Goal: Transaction & Acquisition: Purchase product/service

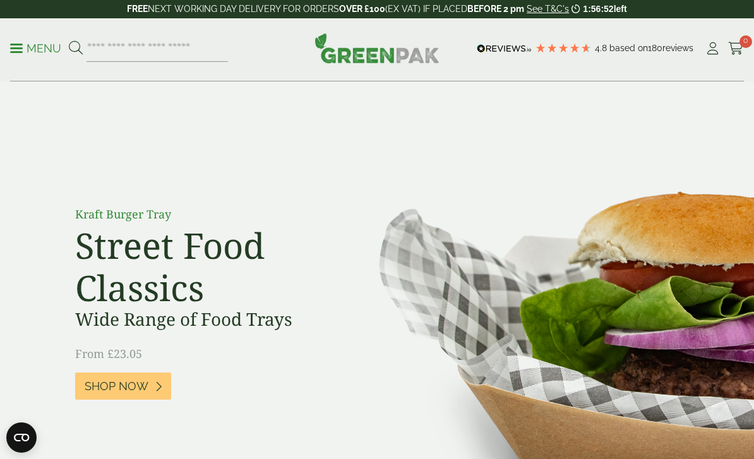
click at [21, 46] on p "Menu" at bounding box center [35, 48] width 51 height 15
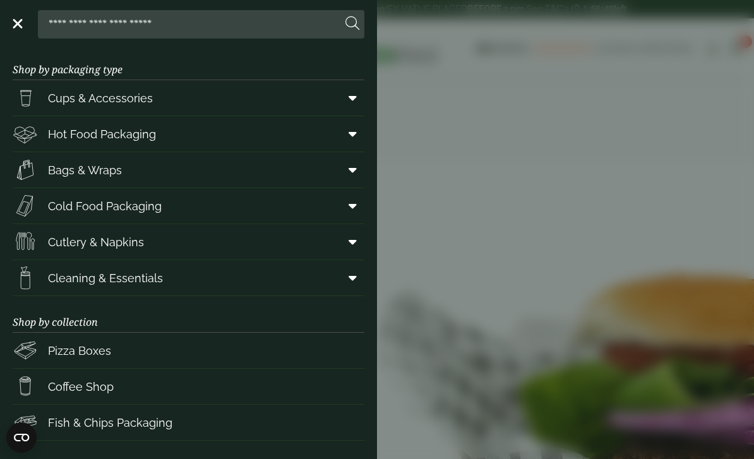
click at [356, 138] on icon at bounding box center [353, 134] width 8 height 13
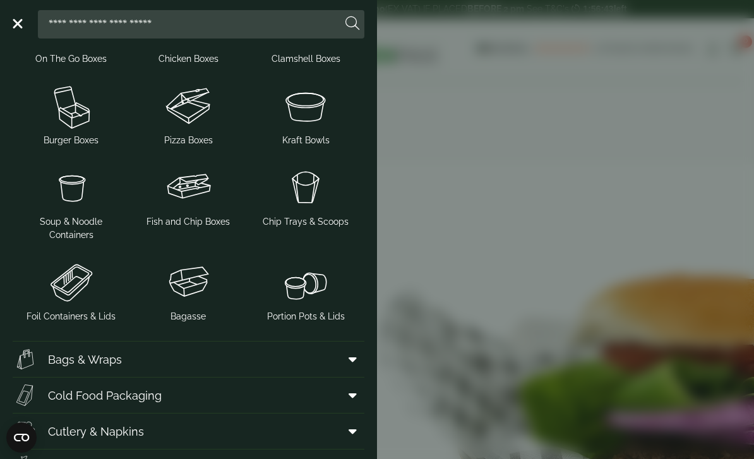
scroll to position [241, 0]
click at [308, 282] on img at bounding box center [305, 283] width 107 height 51
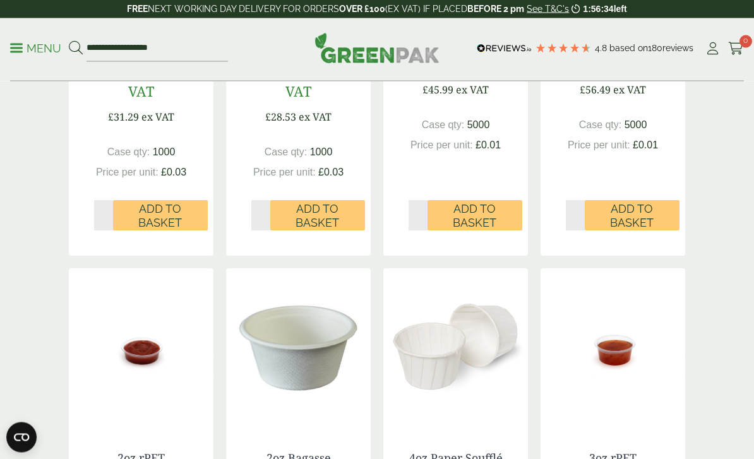
scroll to position [950, 0]
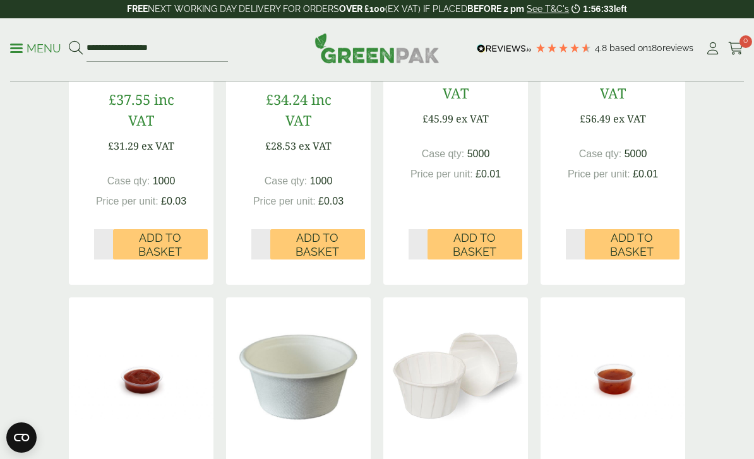
click at [23, 47] on p "Menu" at bounding box center [35, 48] width 51 height 15
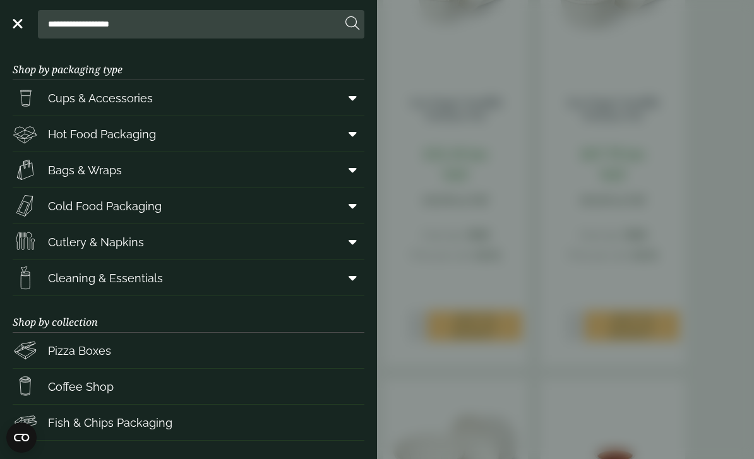
click at [350, 135] on icon at bounding box center [353, 134] width 8 height 13
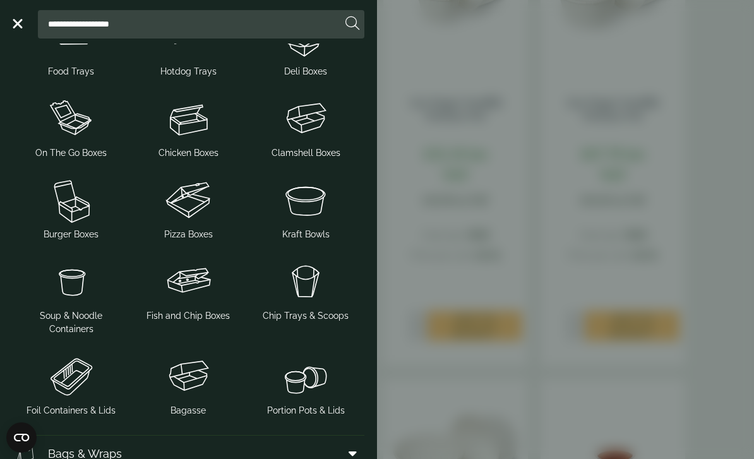
scroll to position [169, 0]
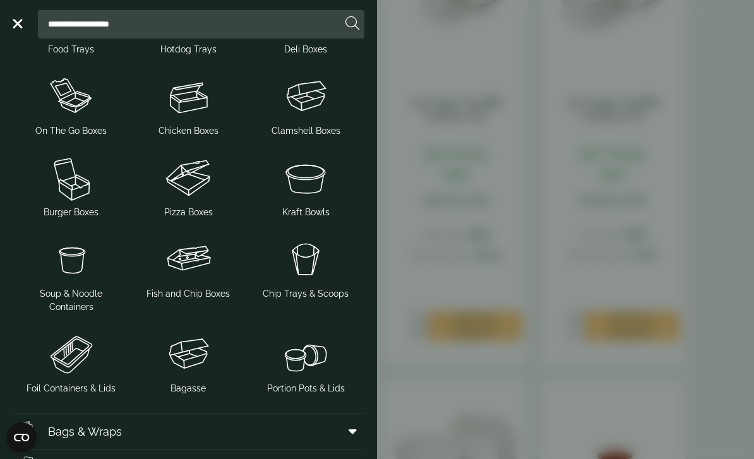
click at [84, 296] on span "Soup & Noodle Containers" at bounding box center [71, 300] width 107 height 27
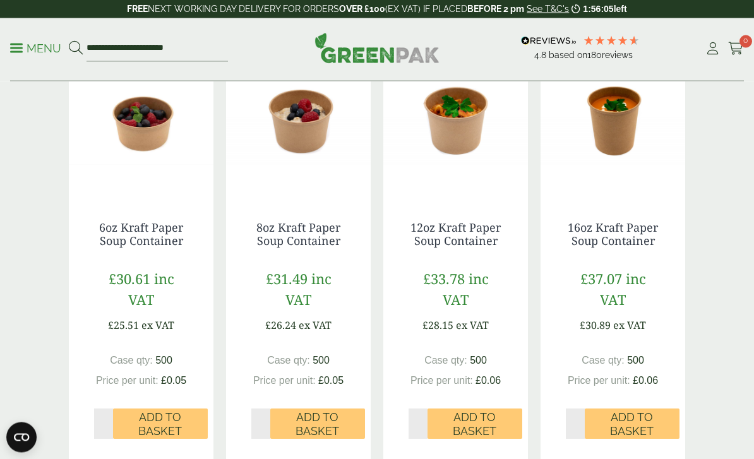
scroll to position [378, 0]
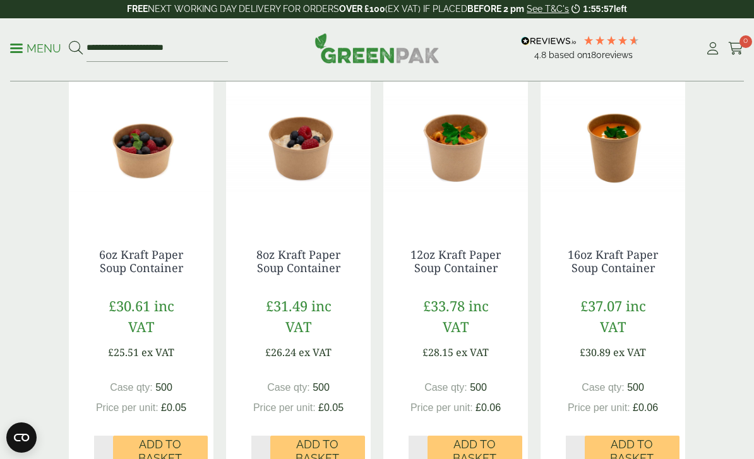
click at [464, 259] on link "12oz Kraft Paper Soup Container" at bounding box center [455, 261] width 90 height 29
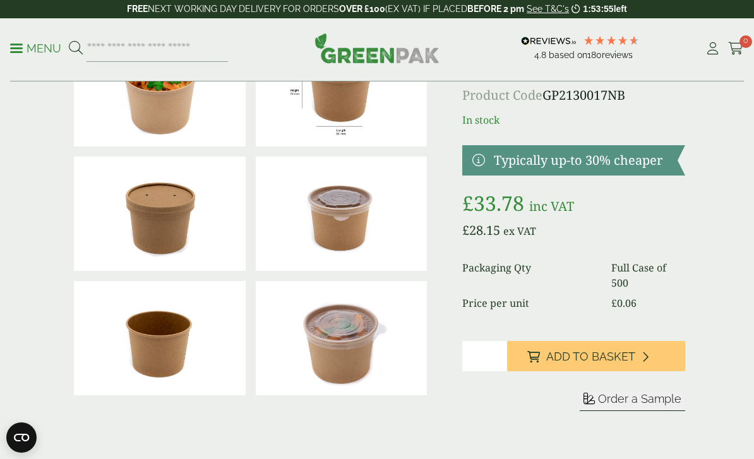
scroll to position [96, 0]
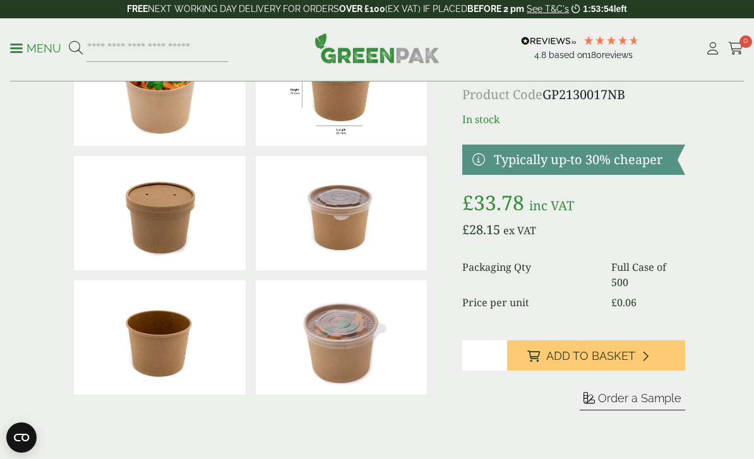
click at [585, 354] on span "Add to Basket" at bounding box center [590, 356] width 89 height 14
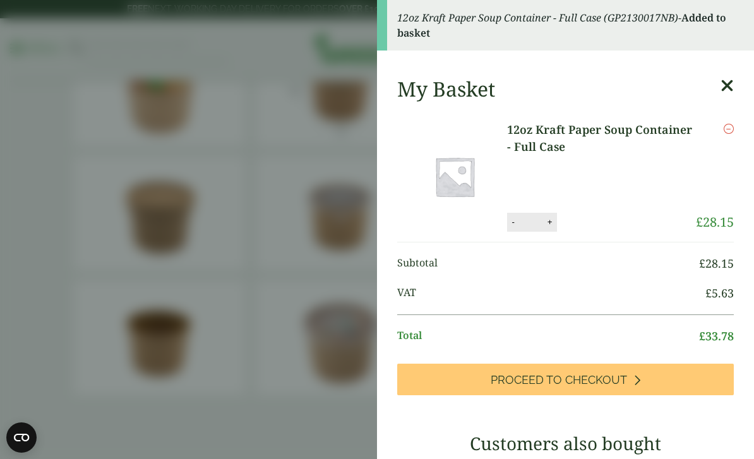
click at [26, 229] on aside "12oz Kraft Paper Soup Container - Full Case (GP2130017NB) - Added to basket My …" at bounding box center [377, 229] width 754 height 459
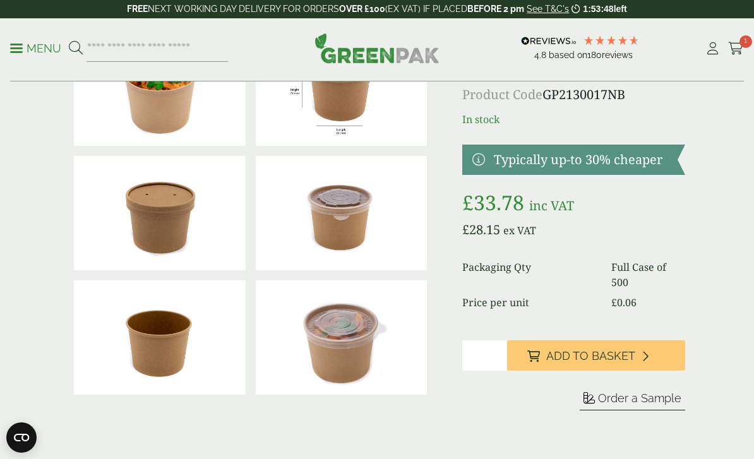
click at [30, 42] on p "Menu" at bounding box center [35, 48] width 51 height 15
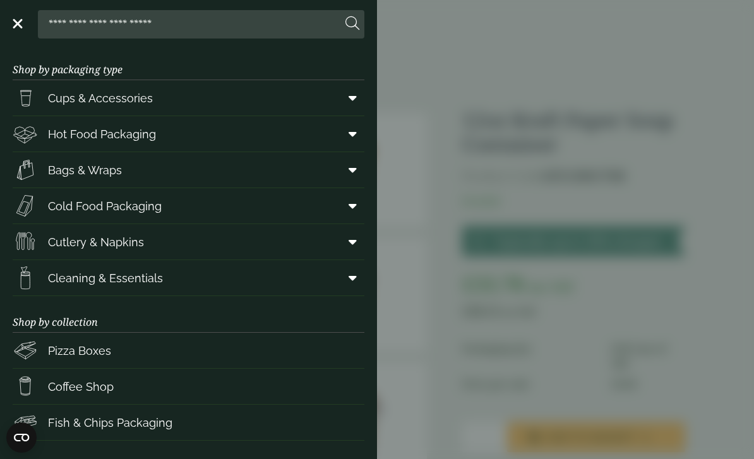
click at [357, 127] on span at bounding box center [350, 134] width 28 height 24
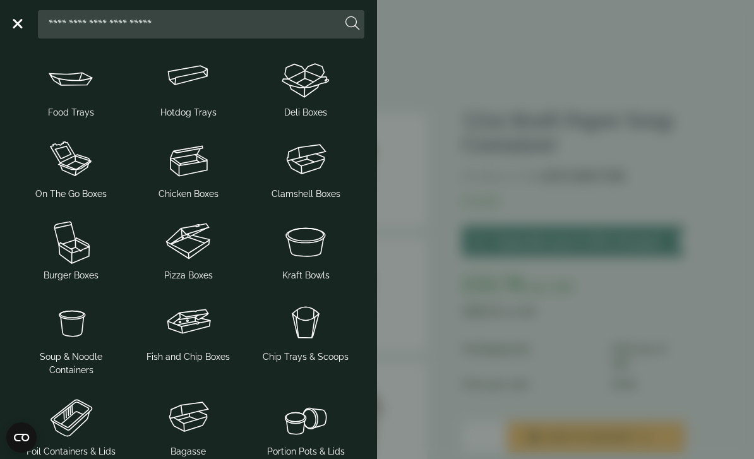
scroll to position [145, 0]
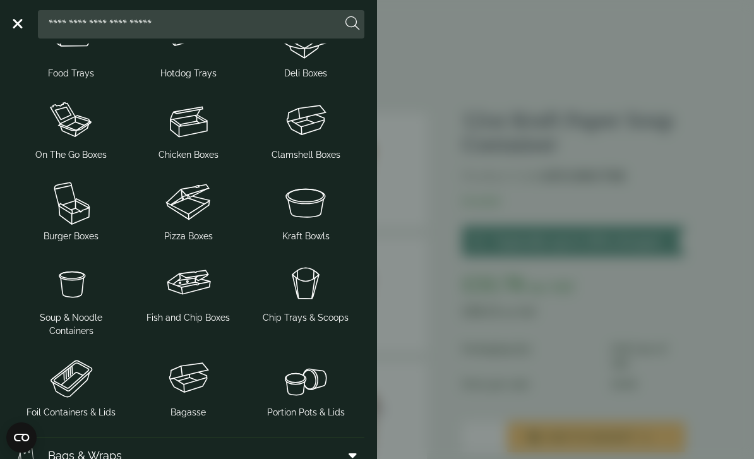
click at [76, 335] on span "Soup & Noodle Containers" at bounding box center [71, 324] width 107 height 27
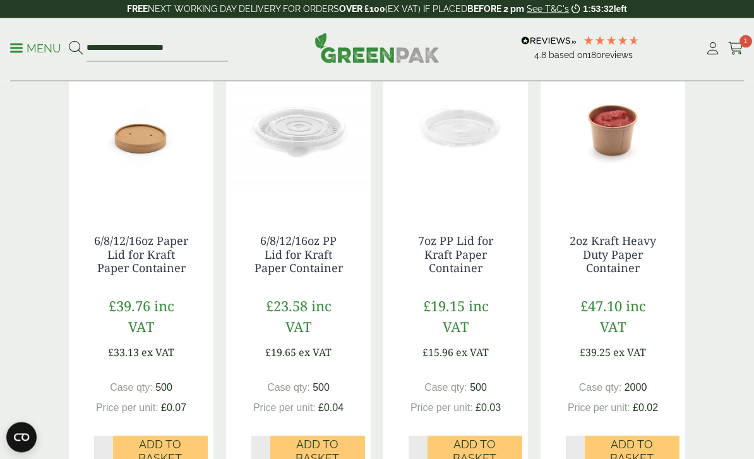
scroll to position [830, 0]
click at [318, 457] on span "Add to Basket" at bounding box center [317, 451] width 77 height 27
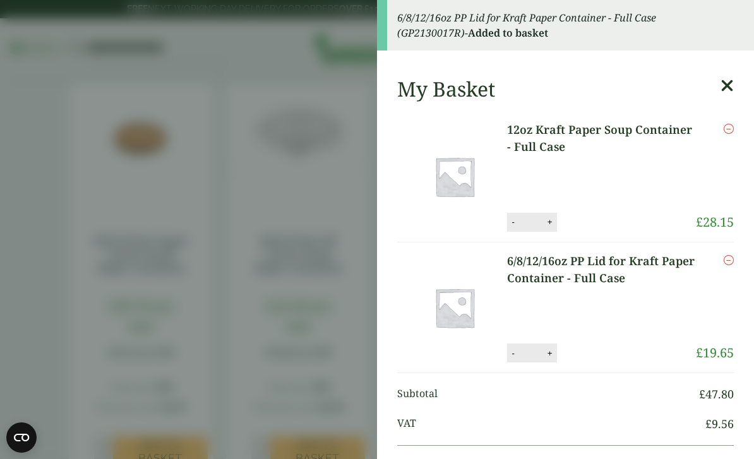
click at [275, 325] on aside "6/8/12/16oz PP Lid for Kraft Paper Container - Full Case (GP2130017R) - Added t…" at bounding box center [377, 229] width 754 height 459
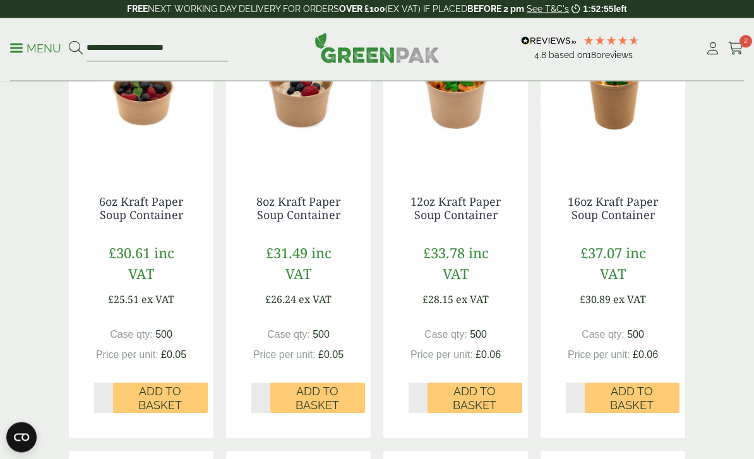
scroll to position [431, 0]
click at [617, 194] on link "16oz Kraft Paper Soup Container" at bounding box center [613, 208] width 90 height 29
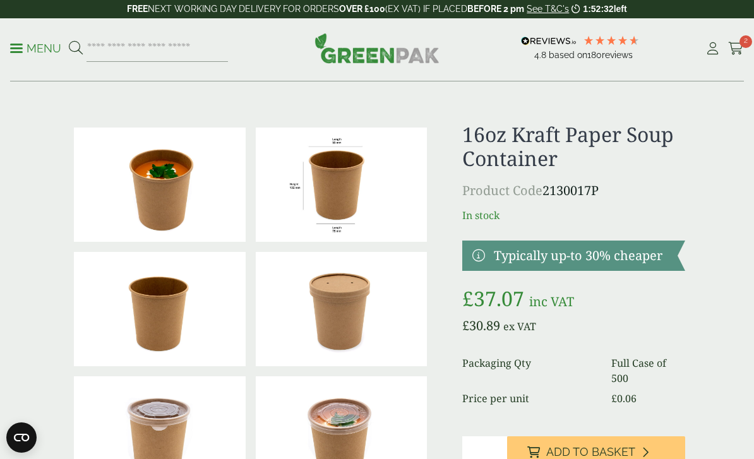
click at [10, 42] on p "Menu" at bounding box center [35, 48] width 51 height 15
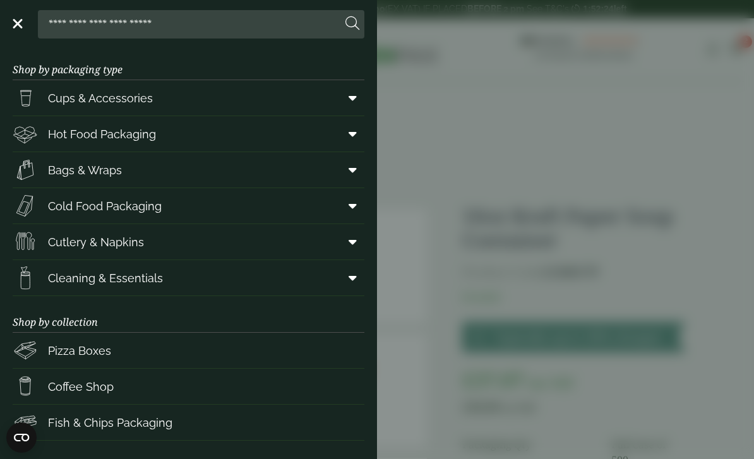
click at [350, 237] on icon at bounding box center [353, 242] width 8 height 13
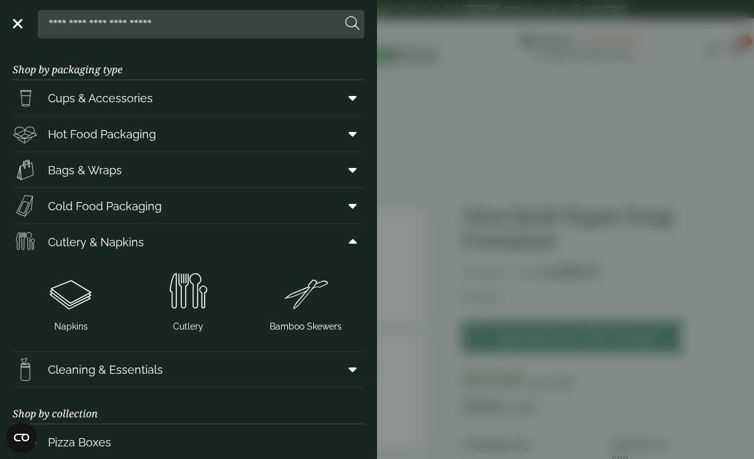
click at [185, 311] on img at bounding box center [188, 292] width 107 height 51
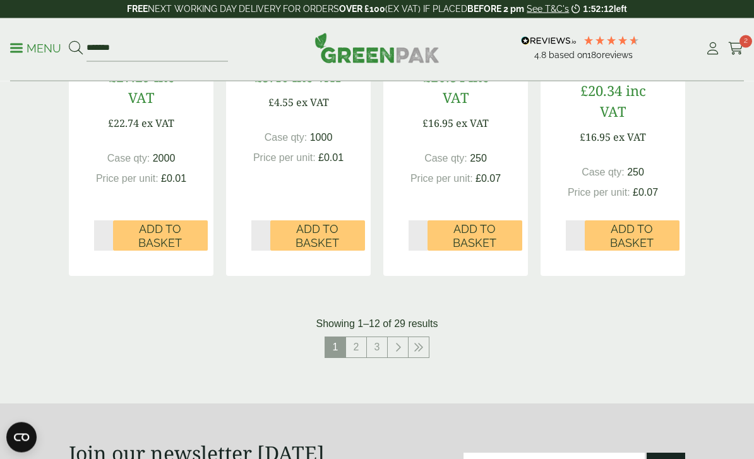
scroll to position [1356, 0]
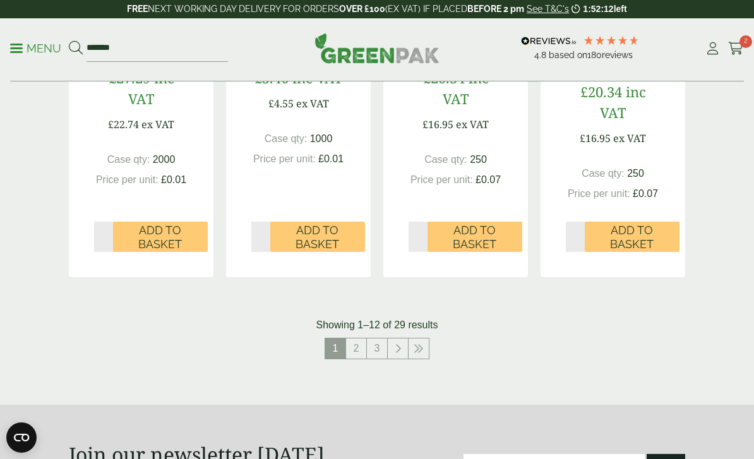
click at [353, 345] on link "2" at bounding box center [356, 348] width 20 height 20
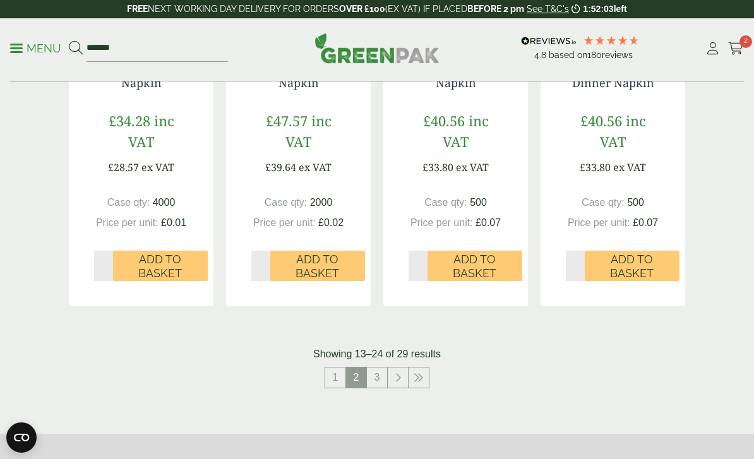
scroll to position [1315, 0]
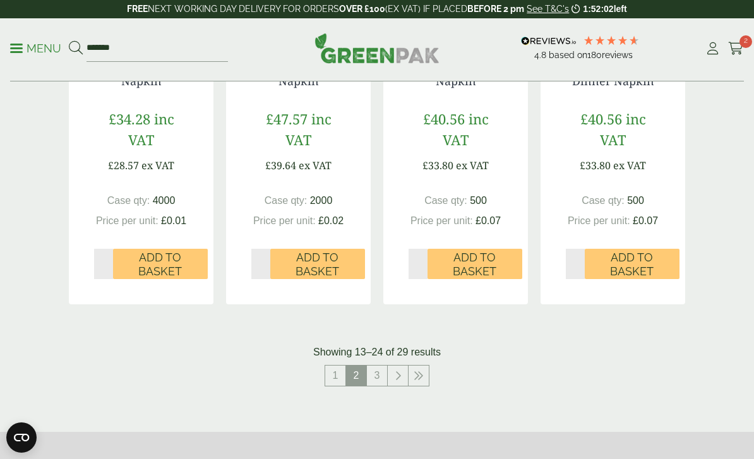
click at [375, 374] on link "3" at bounding box center [377, 376] width 20 height 20
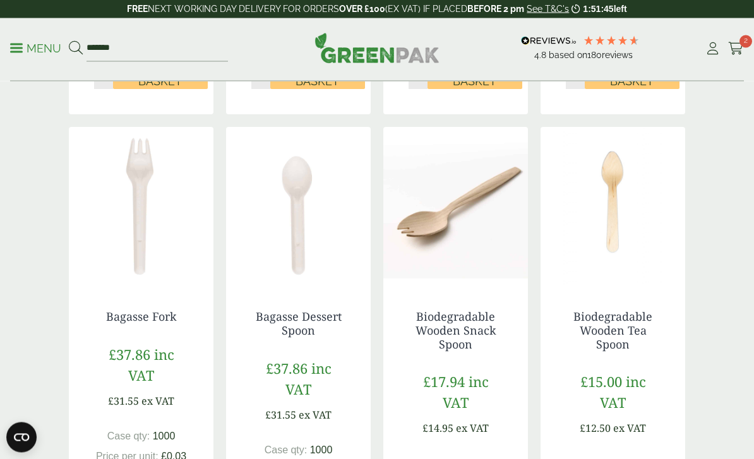
scroll to position [599, 0]
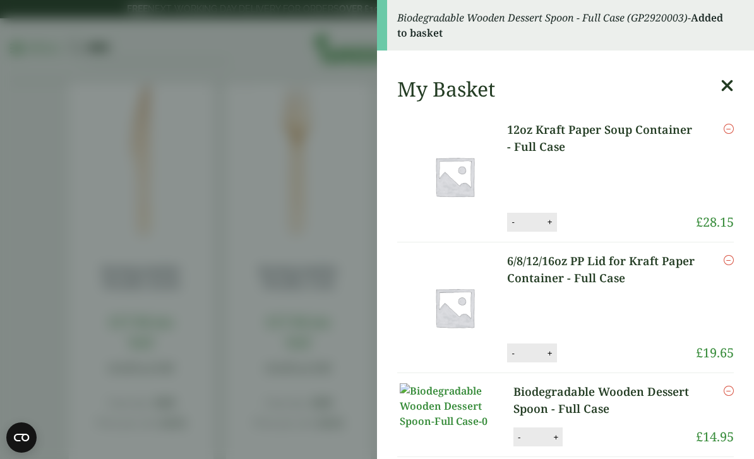
click at [29, 205] on aside "Biodegradable Wooden Dessert Spoon - Full Case (GP2920003) - Added to basket My…" at bounding box center [377, 229] width 754 height 459
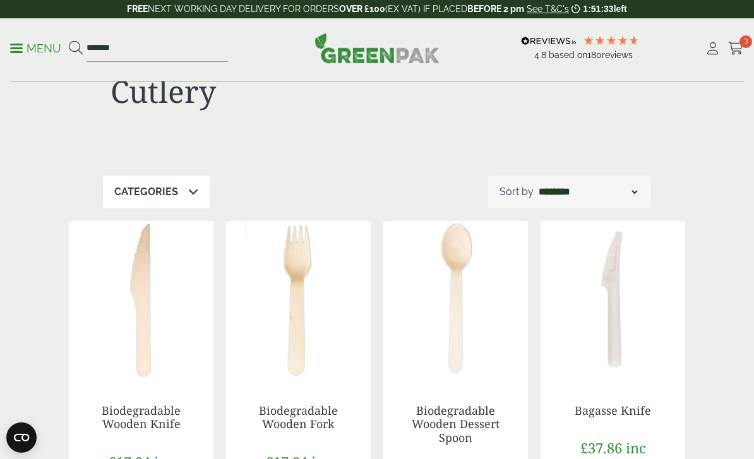
scroll to position [0, 0]
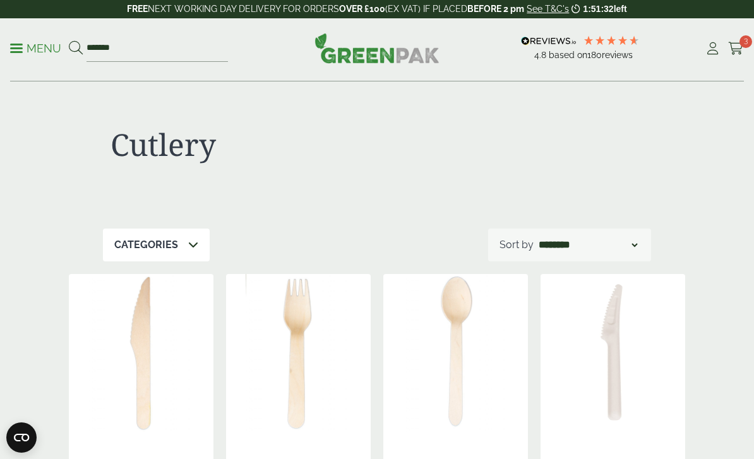
click at [23, 49] on p "Menu" at bounding box center [35, 48] width 51 height 15
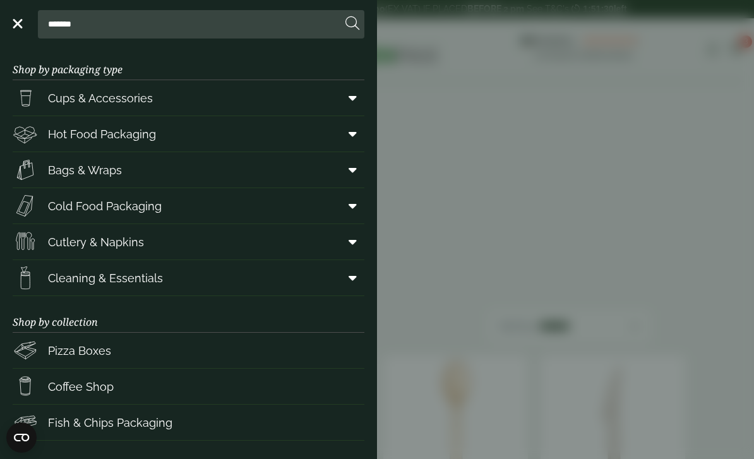
click at [477, 448] on aside "Close ******* Shop by packaging type Cups & Accessories Hot Drink Paper Cups Sm…" at bounding box center [377, 229] width 754 height 459
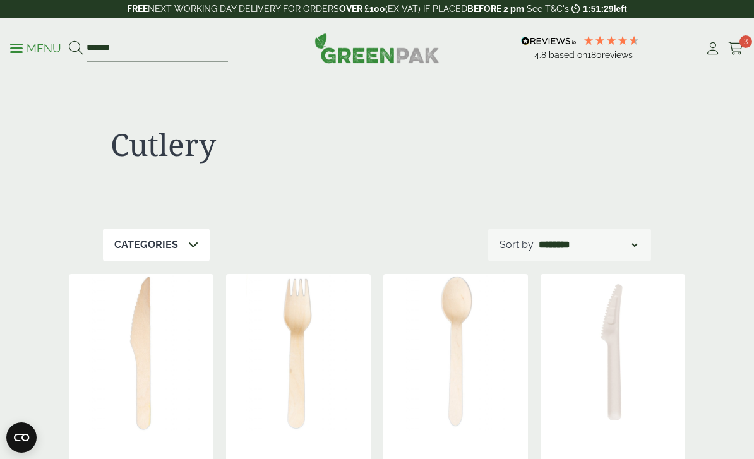
click at [23, 38] on ul "Menu *******" at bounding box center [119, 48] width 218 height 27
click at [19, 43] on link "Menu" at bounding box center [35, 47] width 51 height 13
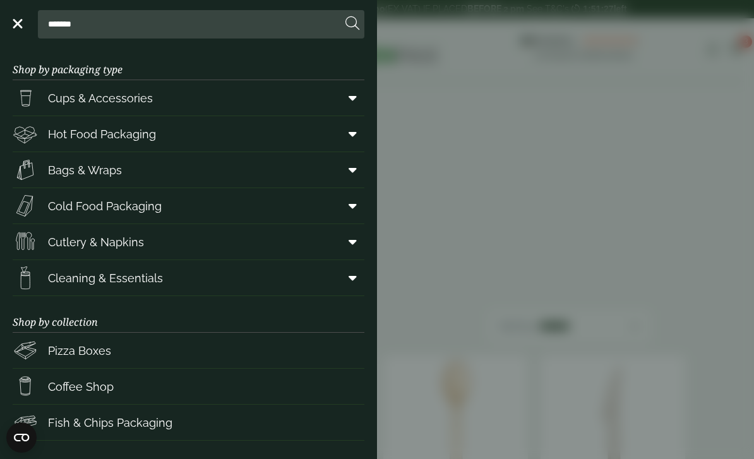
click at [347, 279] on span at bounding box center [350, 278] width 28 height 24
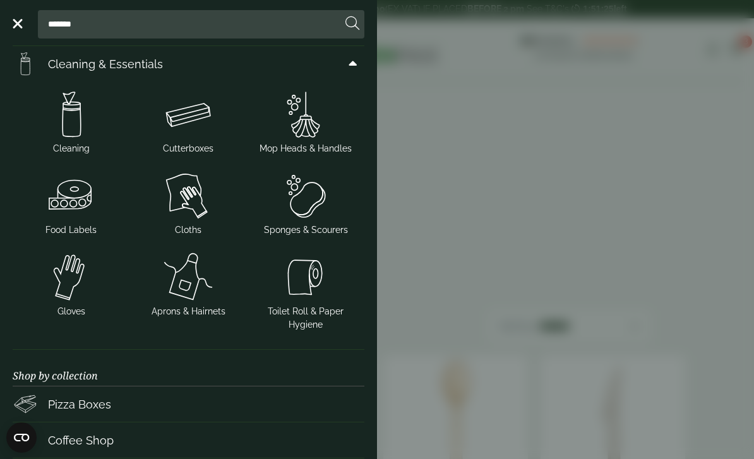
scroll to position [230, 0]
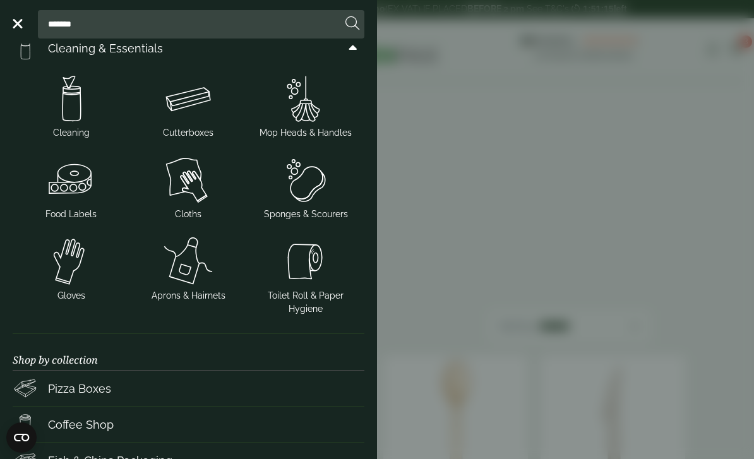
click at [180, 112] on img at bounding box center [188, 98] width 107 height 51
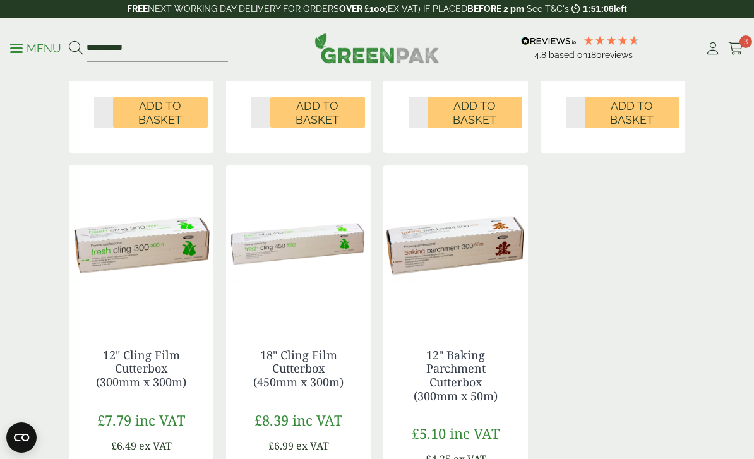
scroll to position [567, 0]
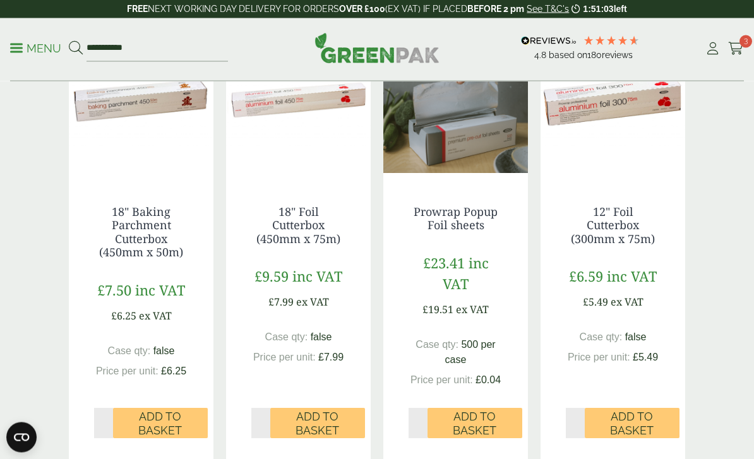
click at [135, 237] on link "18" Baking Parchment Cutterbox (450mm x 50m)" at bounding box center [141, 233] width 84 height 56
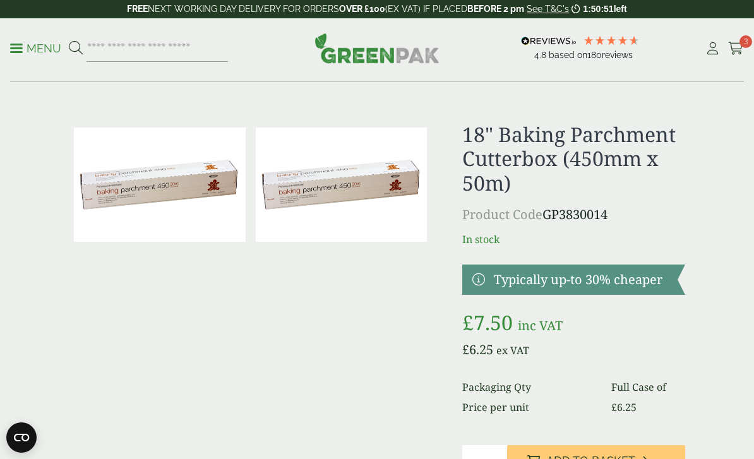
click at [729, 42] on icon at bounding box center [736, 48] width 16 height 13
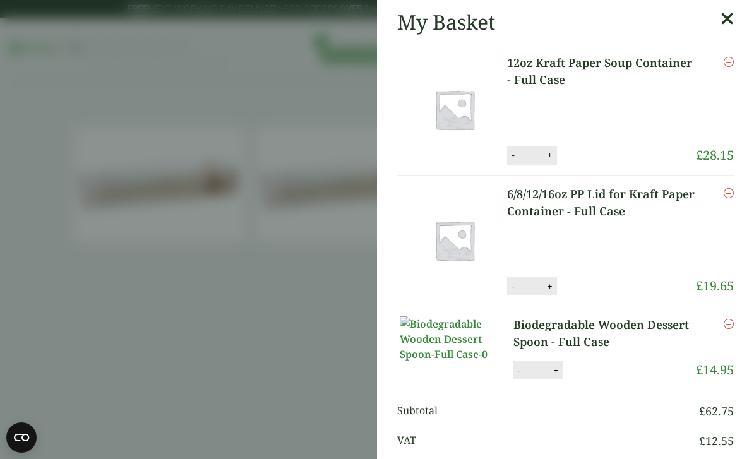
click at [63, 296] on aside "My Basket 12oz Kraft Paper Soup Container - Full Case 12oz Kraft Paper Soup Con…" at bounding box center [377, 229] width 754 height 459
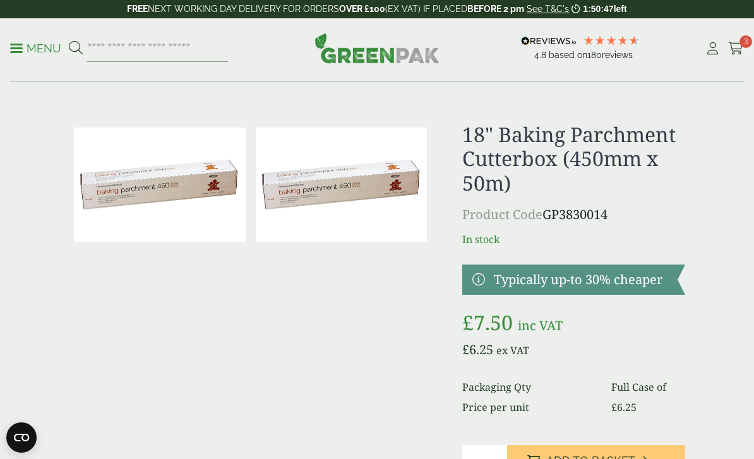
click at [5, 46] on div "Menu 4.8 Based on 180" at bounding box center [377, 49] width 754 height 63
click at [18, 46] on p "Menu" at bounding box center [35, 48] width 51 height 15
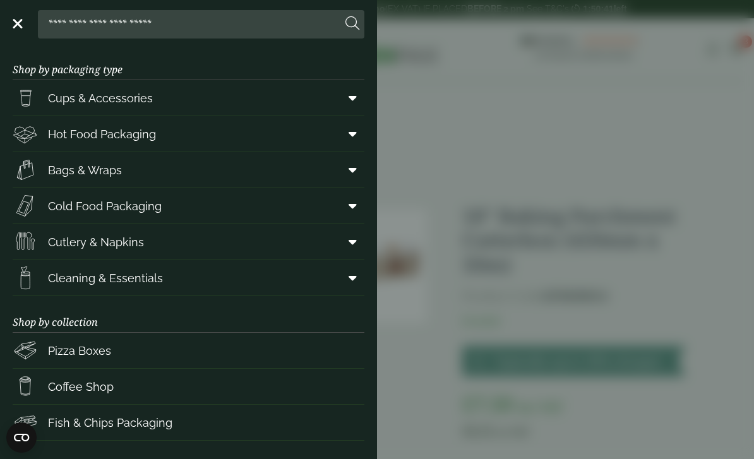
click at [345, 168] on span at bounding box center [350, 170] width 28 height 24
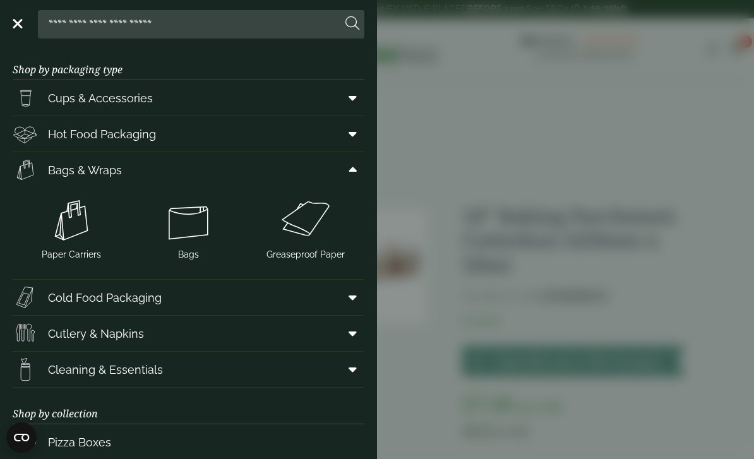
click at [318, 238] on img at bounding box center [305, 220] width 107 height 51
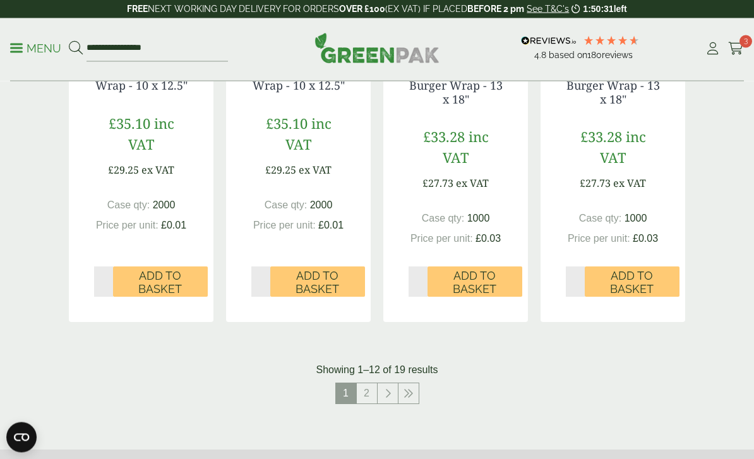
scroll to position [1350, 0]
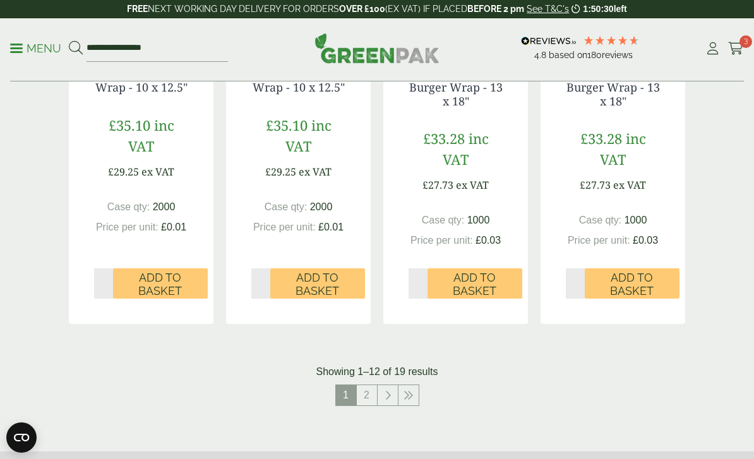
click at [380, 389] on link at bounding box center [388, 395] width 20 height 20
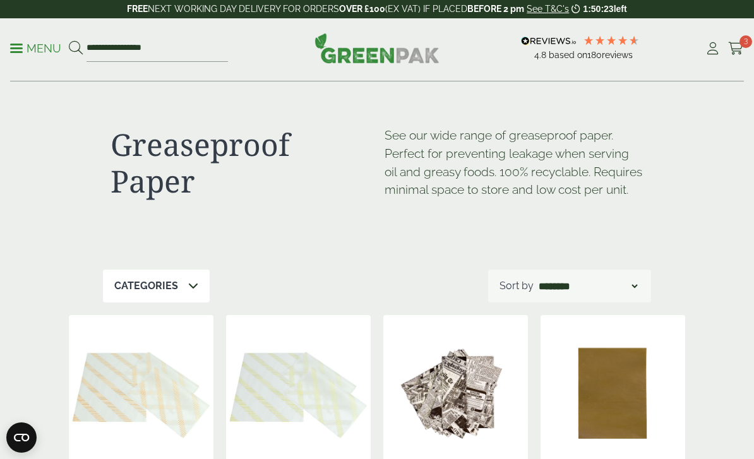
click at [14, 42] on p "Menu" at bounding box center [35, 48] width 51 height 15
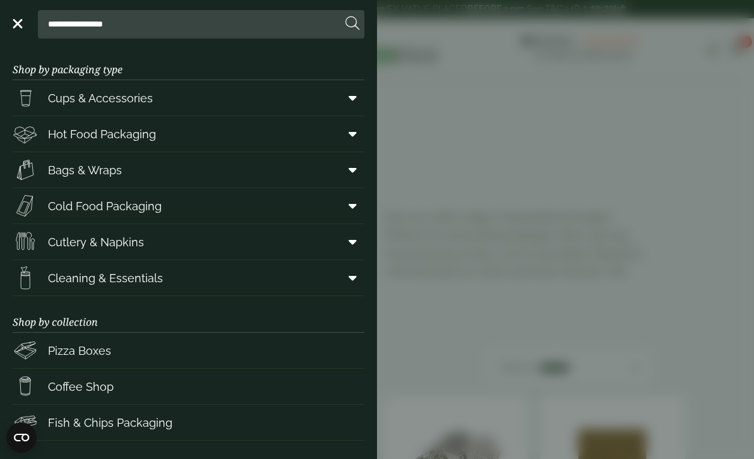
click at [350, 207] on icon at bounding box center [353, 206] width 8 height 13
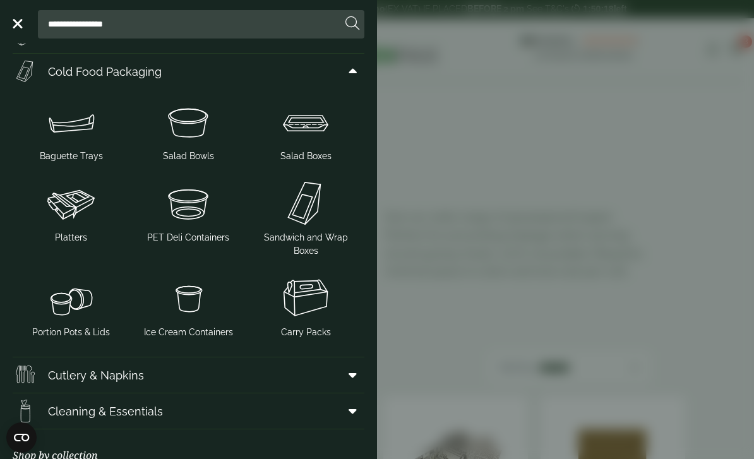
scroll to position [136, 0]
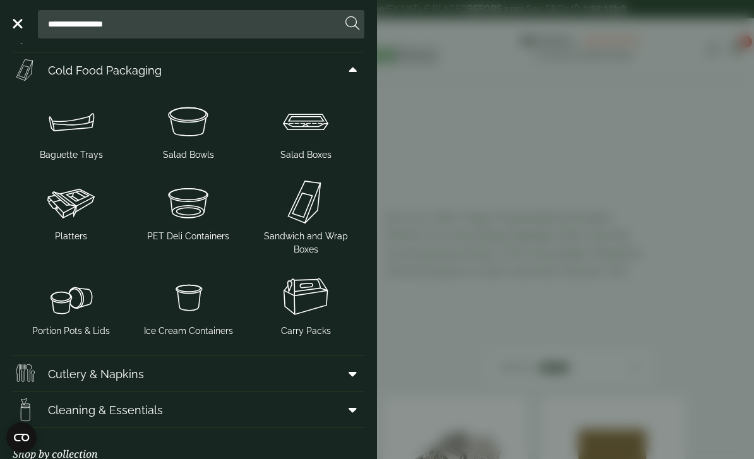
click at [61, 202] on img at bounding box center [71, 202] width 107 height 51
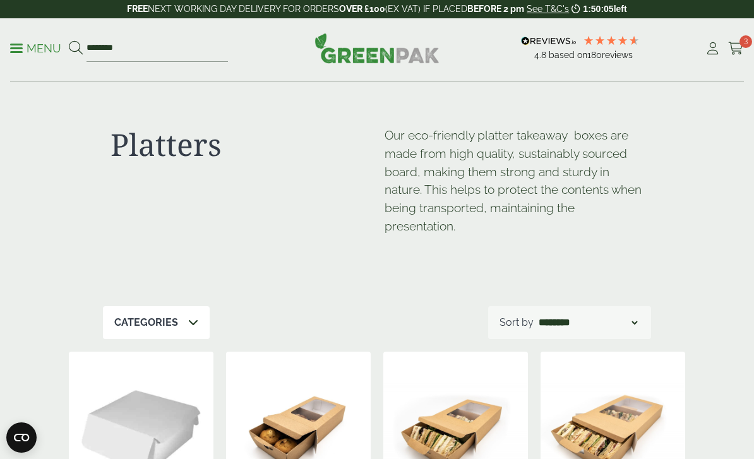
click at [36, 45] on p "Menu" at bounding box center [35, 48] width 51 height 15
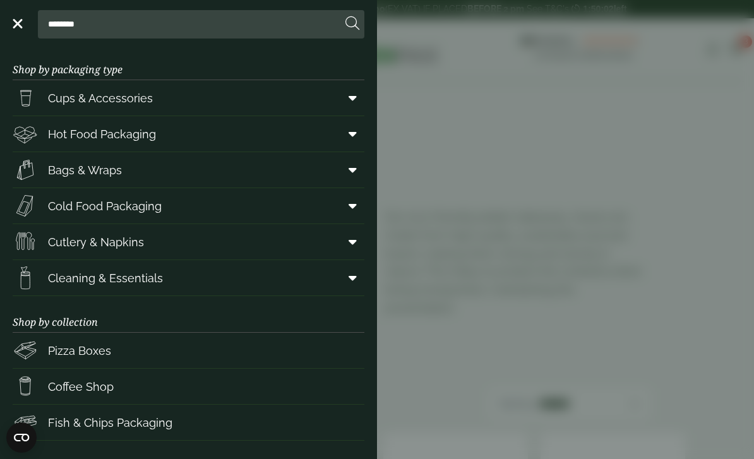
click at [345, 172] on span at bounding box center [350, 170] width 28 height 24
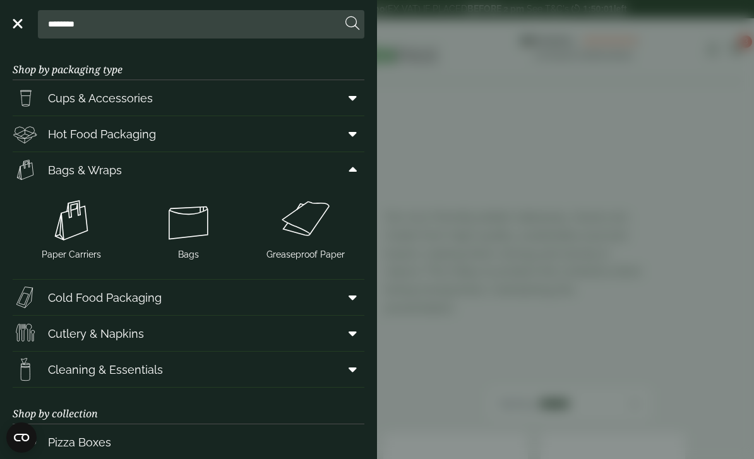
click at [68, 236] on img at bounding box center [71, 220] width 107 height 51
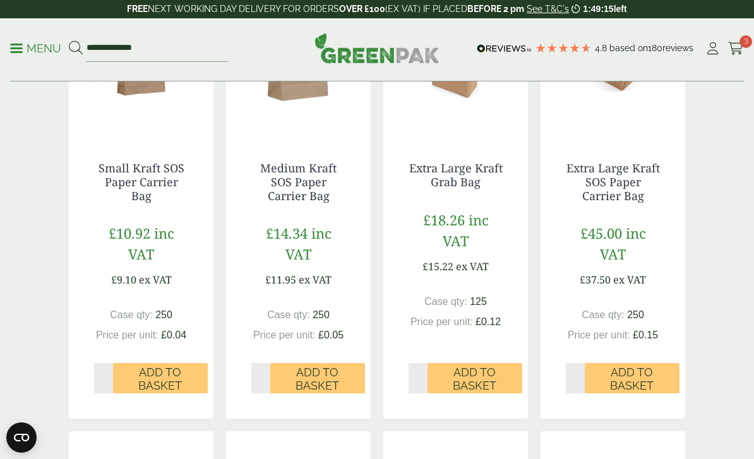
scroll to position [749, 0]
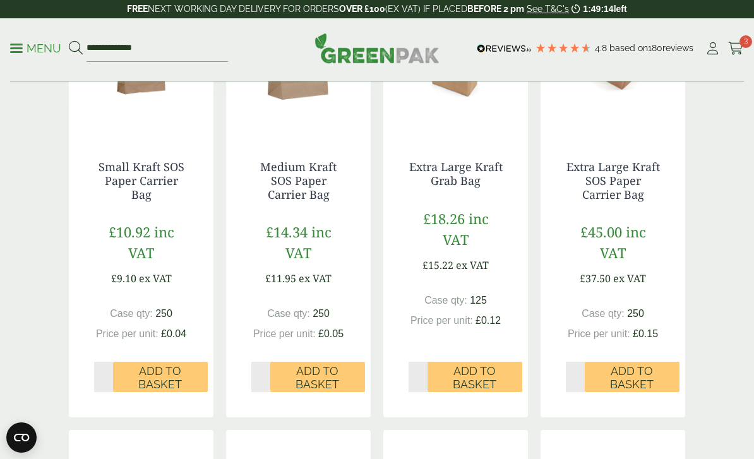
click at [321, 376] on span "Add to Basket" at bounding box center [317, 377] width 77 height 27
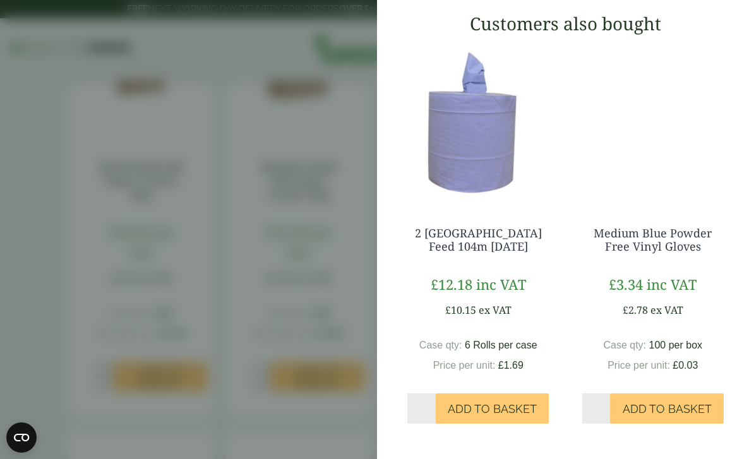
scroll to position [721, 0]
click at [497, 416] on span "Add to Basket" at bounding box center [492, 409] width 89 height 14
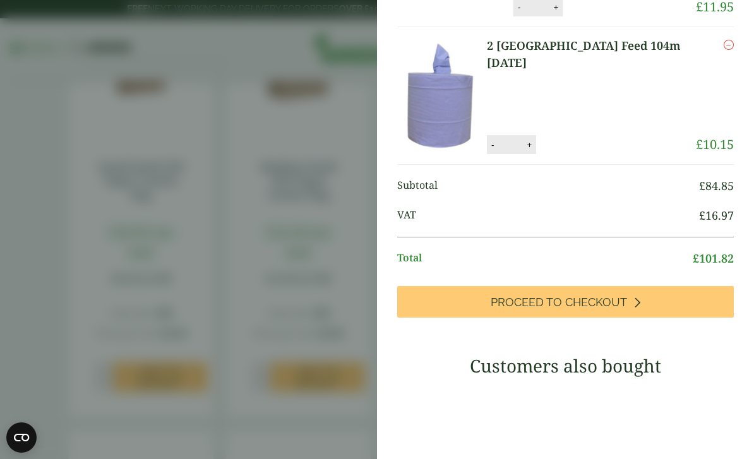
scroll to position [449, 0]
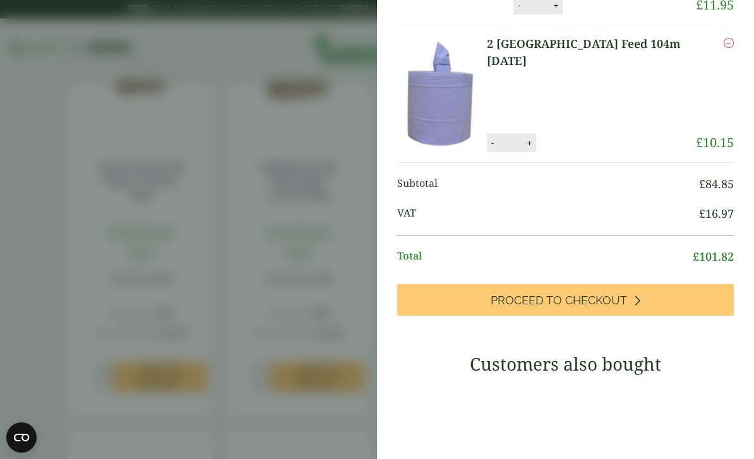
click at [28, 277] on aside "My Basket 12oz Kraft Paper Soup Container - Full Case 12oz Kraft Paper Soup Con…" at bounding box center [377, 229] width 754 height 459
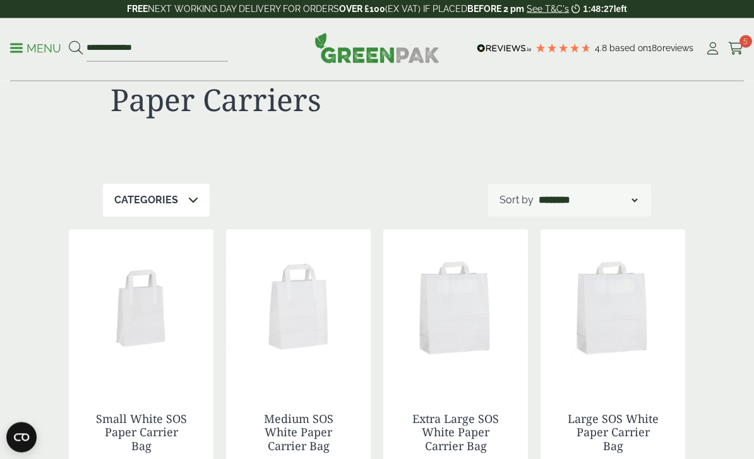
scroll to position [0, 0]
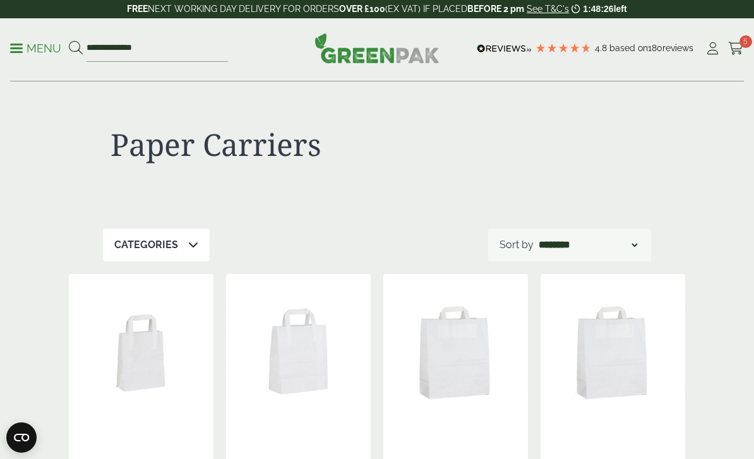
click at [29, 47] on p "Menu" at bounding box center [35, 48] width 51 height 15
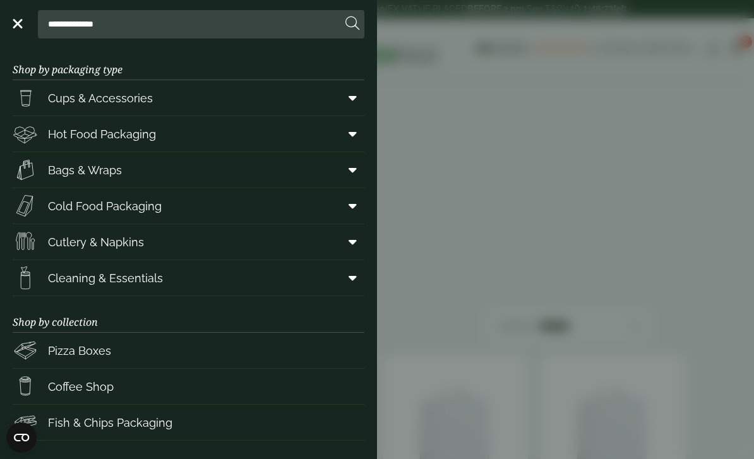
click at [351, 170] on icon at bounding box center [353, 170] width 8 height 13
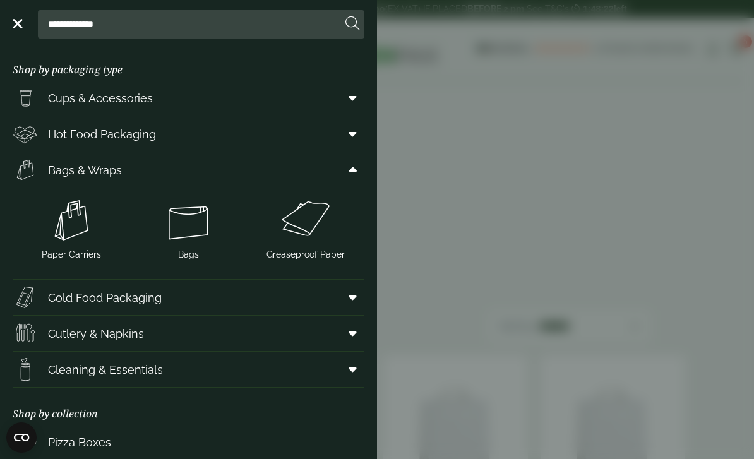
click at [197, 224] on img at bounding box center [188, 220] width 107 height 51
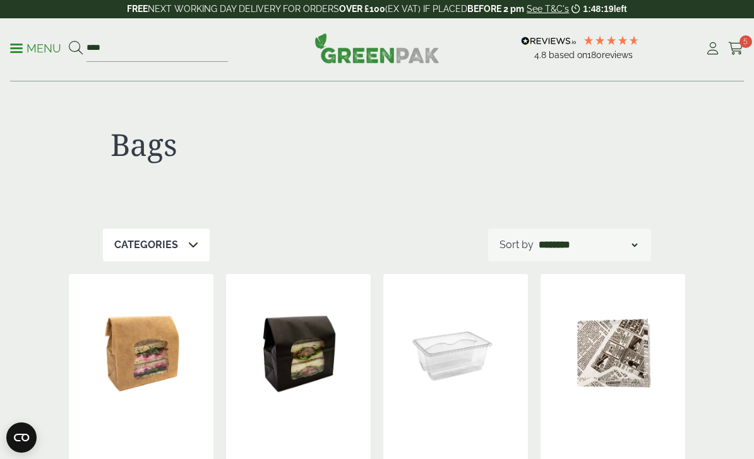
click at [746, 41] on span "5" at bounding box center [746, 41] width 13 height 13
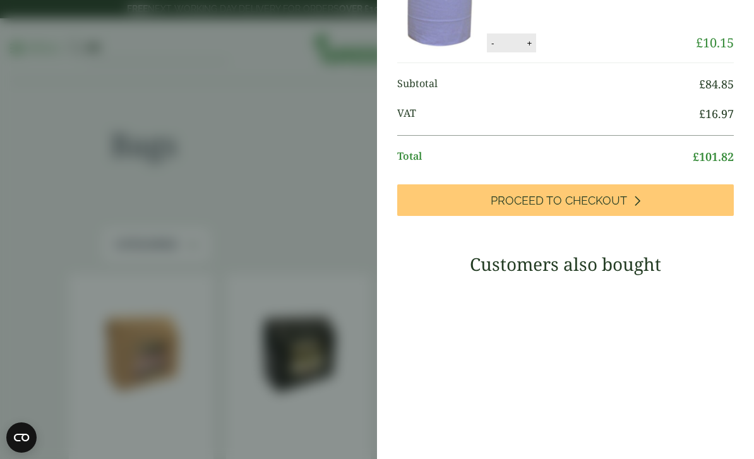
scroll to position [556, 0]
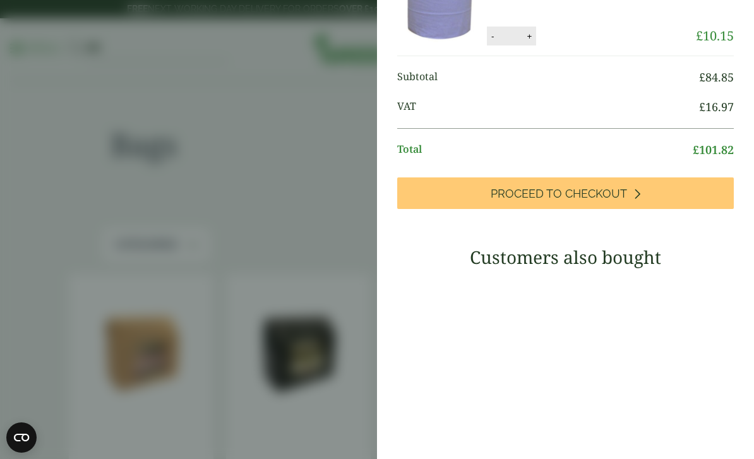
click at [601, 201] on span "Proceed to Checkout" at bounding box center [559, 194] width 136 height 14
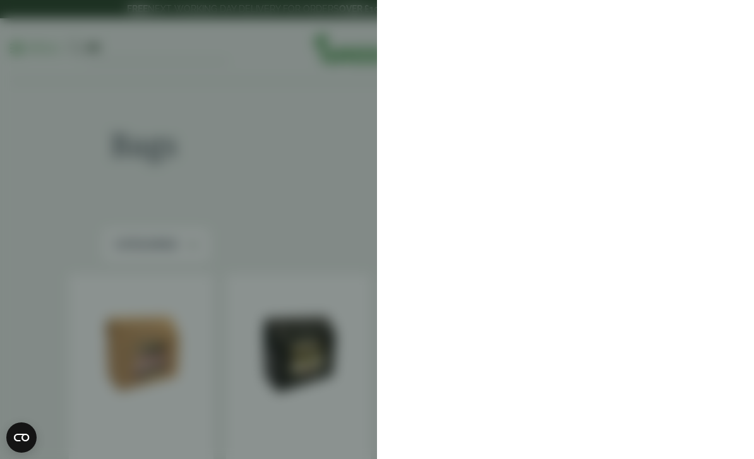
scroll to position [0, 0]
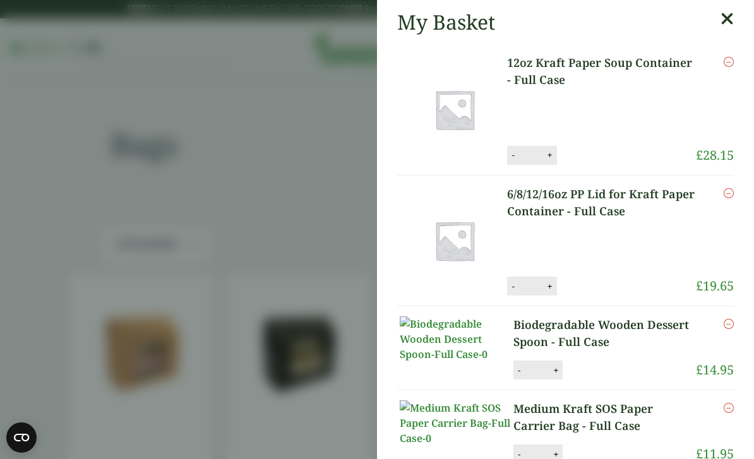
click at [30, 191] on aside "My Basket 12oz Kraft Paper Soup Container - Full Case 12oz Kraft Paper Soup Con…" at bounding box center [377, 229] width 754 height 459
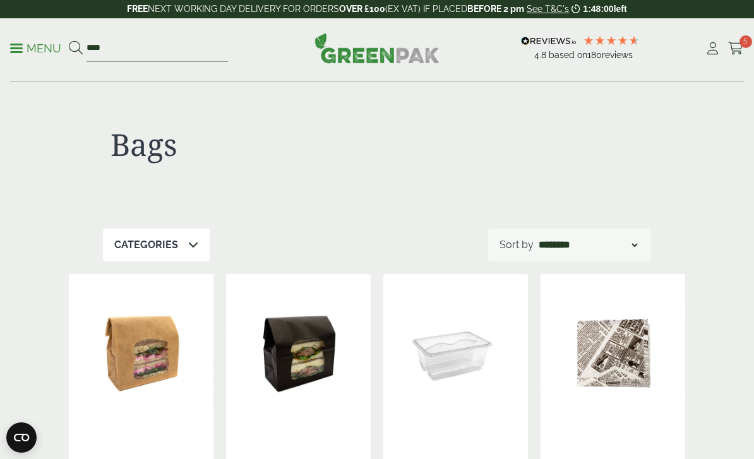
click at [18, 47] on span at bounding box center [16, 48] width 13 height 2
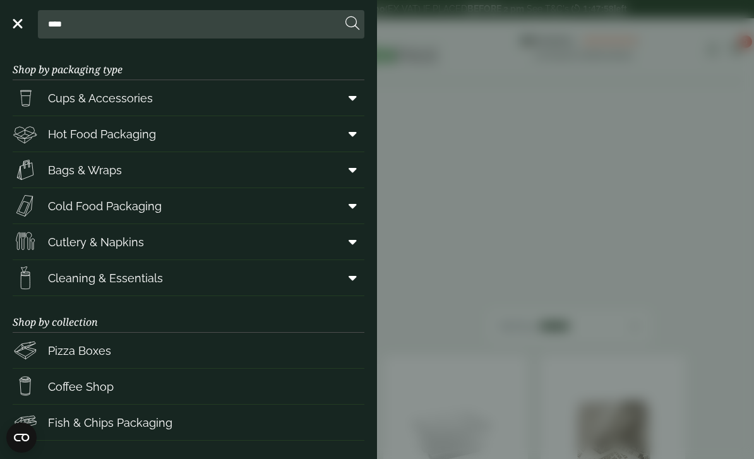
click at [349, 134] on icon at bounding box center [353, 134] width 8 height 13
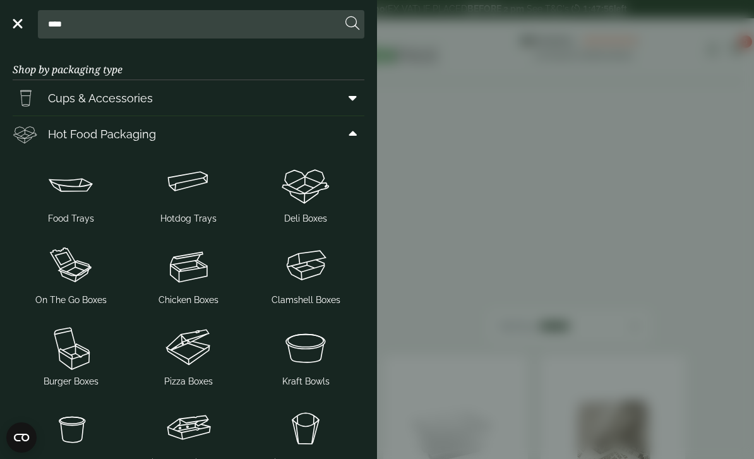
click at [69, 427] on img at bounding box center [71, 429] width 107 height 51
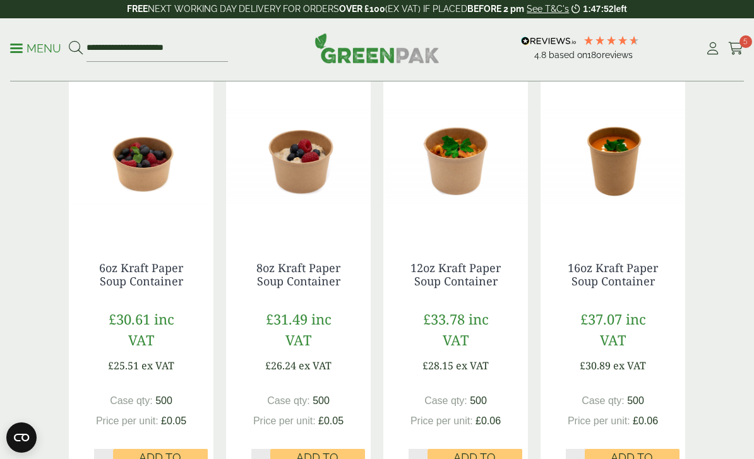
scroll to position [362, 0]
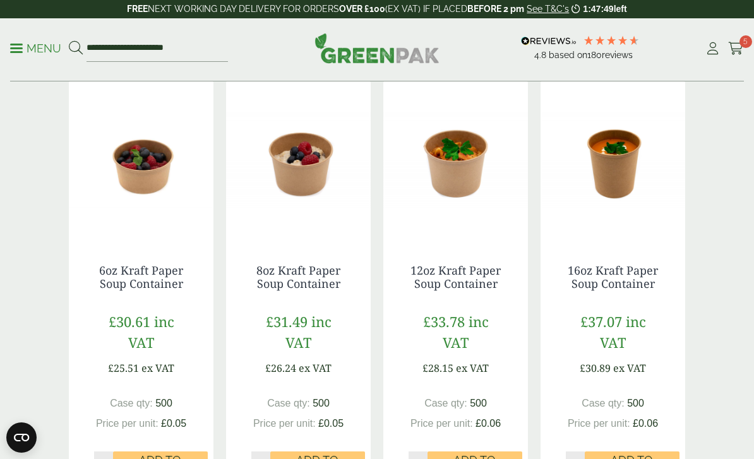
click at [155, 160] on img at bounding box center [141, 160] width 145 height 158
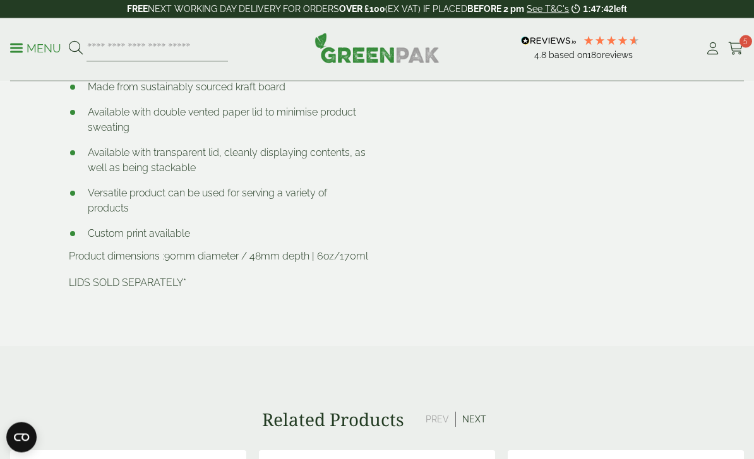
scroll to position [746, 0]
click at [720, 47] on icon at bounding box center [713, 48] width 16 height 13
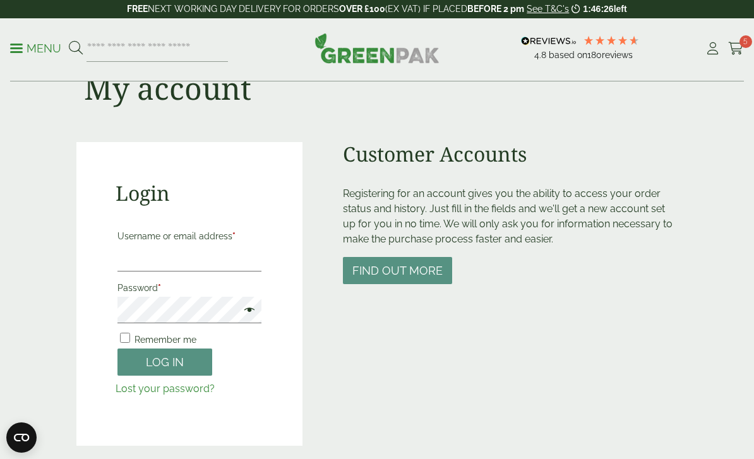
click at [135, 238] on label "Username or email address *" at bounding box center [189, 236] width 144 height 18
click at [135, 245] on input "Username or email address *" at bounding box center [189, 258] width 144 height 27
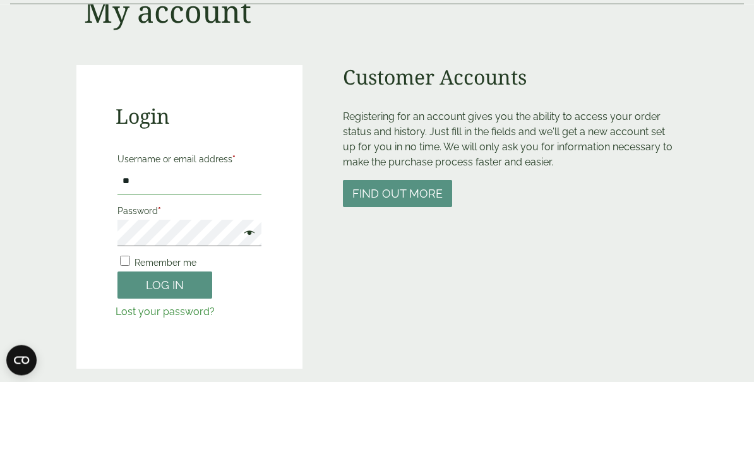
type input "*"
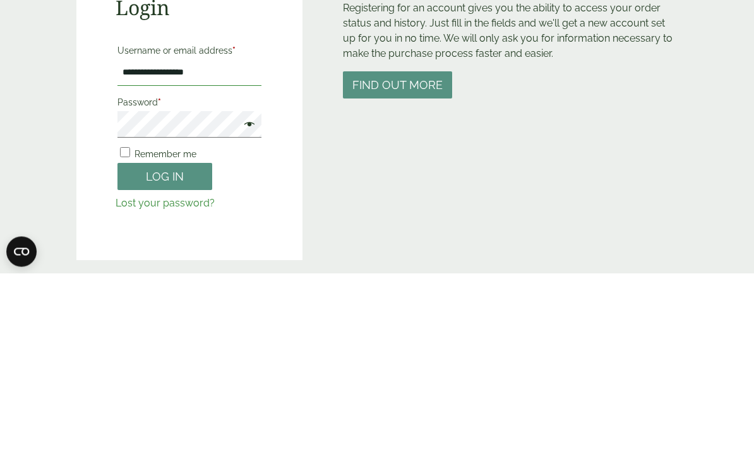
type input "**********"
click at [170, 349] on button "Log in" at bounding box center [164, 362] width 95 height 27
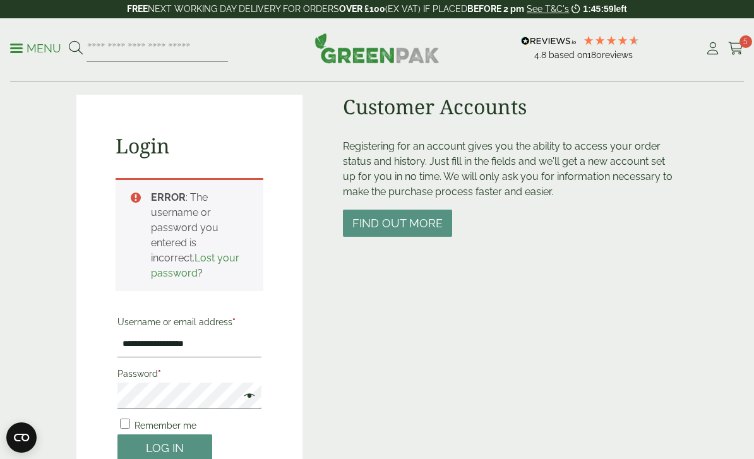
scroll to position [99, 0]
click at [746, 44] on span "5" at bounding box center [746, 41] width 13 height 13
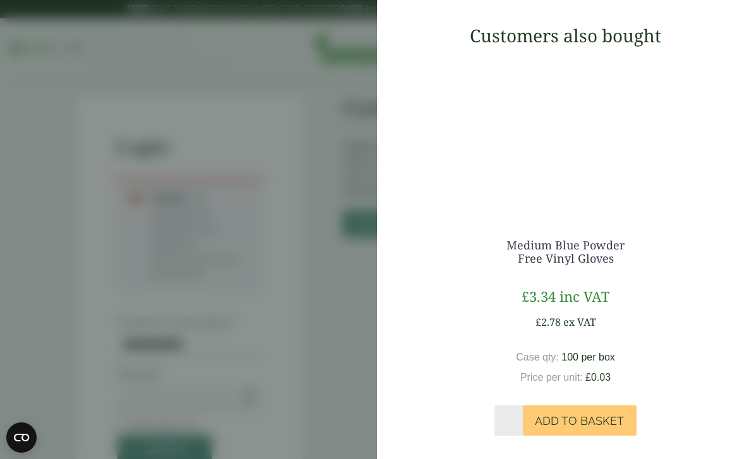
scroll to position [761, 0]
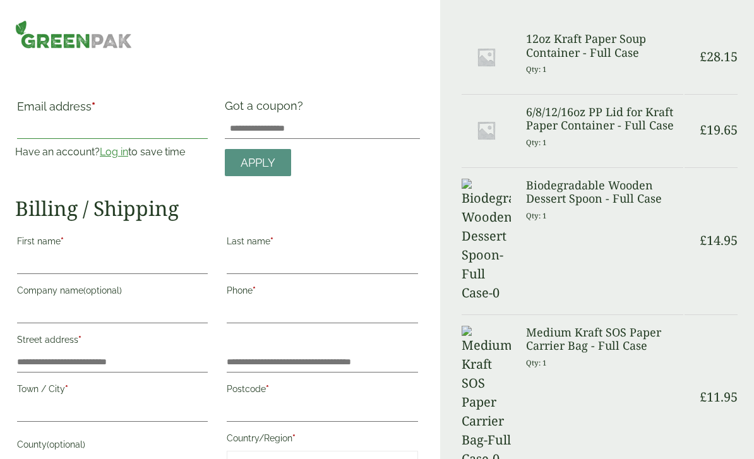
click at [43, 124] on input "Email address *" at bounding box center [112, 129] width 191 height 20
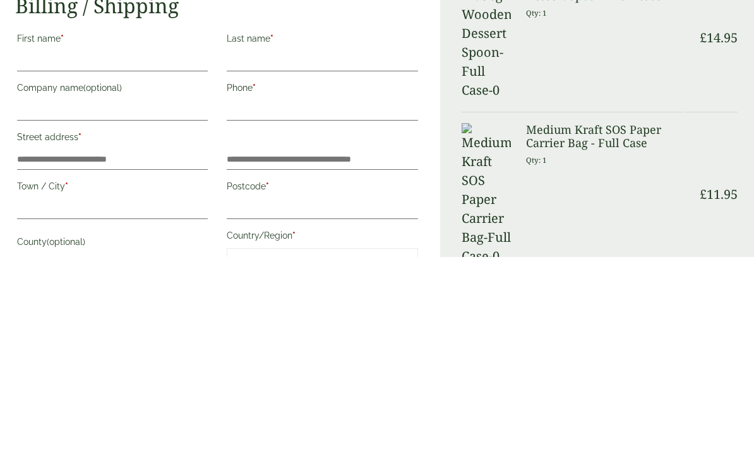
type input "**********"
click at [54, 254] on input "First name *" at bounding box center [112, 264] width 191 height 20
type input "*****"
click at [265, 232] on label "Last name *" at bounding box center [322, 242] width 191 height 21
click at [265, 254] on input "Last name *" at bounding box center [322, 264] width 191 height 20
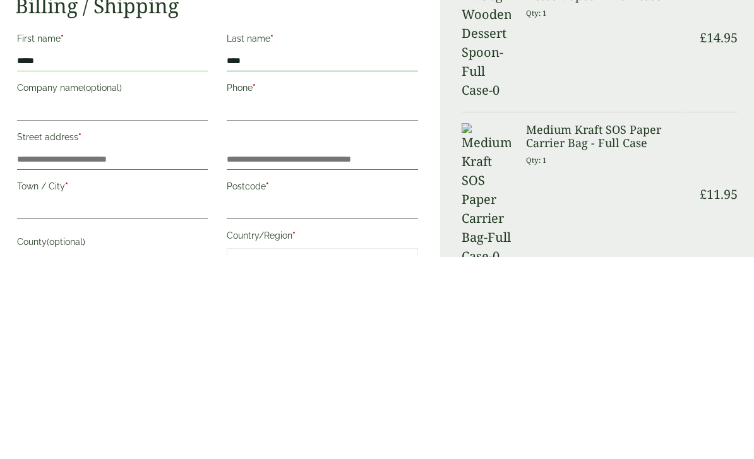
type input "****"
click at [241, 303] on input "Phone *" at bounding box center [322, 313] width 191 height 20
click at [74, 303] on input "Company name (optional)" at bounding box center [112, 313] width 191 height 20
type input "**********"
click at [257, 303] on input "Phone *" at bounding box center [322, 313] width 191 height 20
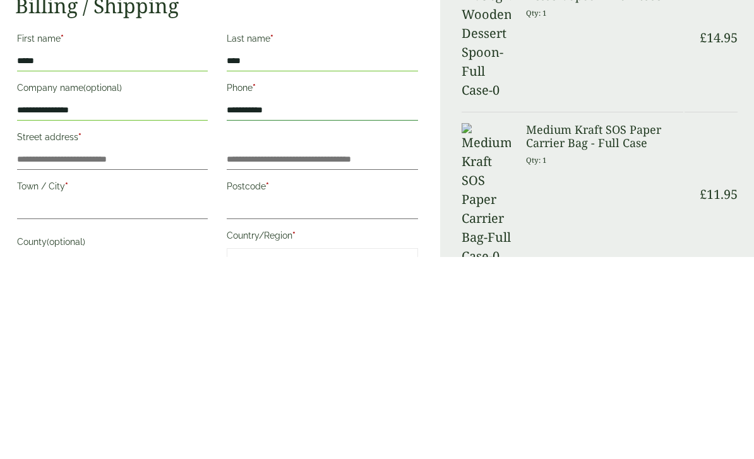
type input "**********"
click at [49, 331] on label "Street address *" at bounding box center [112, 341] width 191 height 21
click at [49, 352] on input "Street address *" at bounding box center [112, 362] width 191 height 20
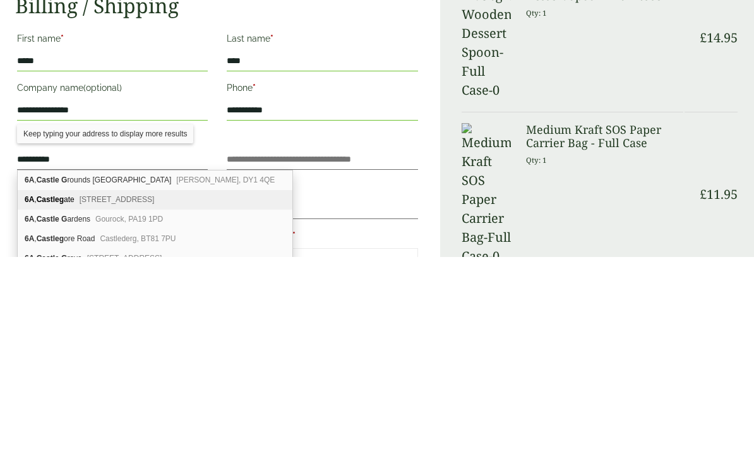
click at [155, 398] on span "Knaresborough, HG5 8AR" at bounding box center [117, 402] width 75 height 9
type input "**********"
type input "*******"
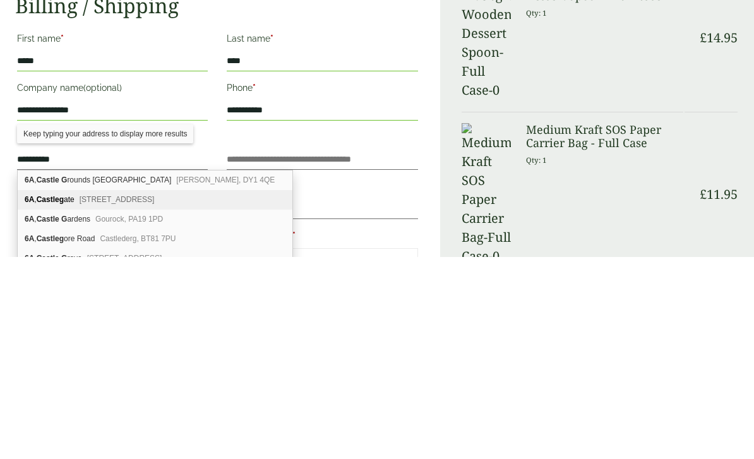
type input "**********"
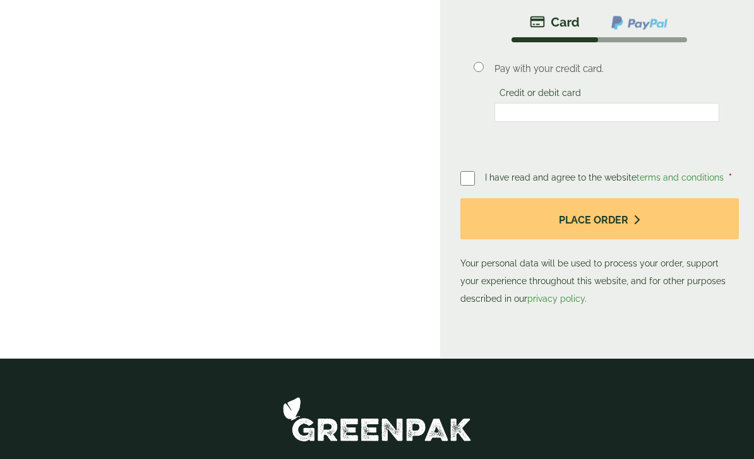
scroll to position [676, 0]
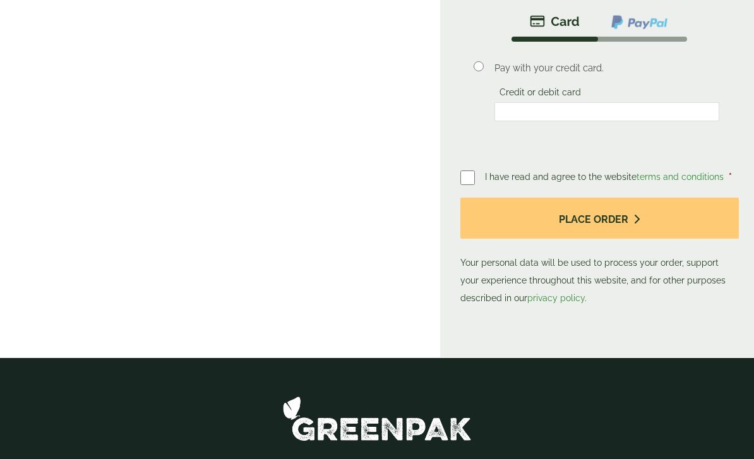
click at [597, 221] on button "Place order" at bounding box center [599, 218] width 279 height 41
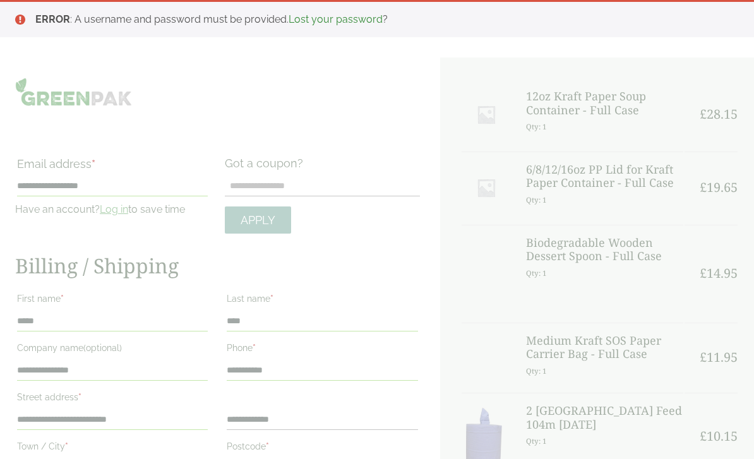
scroll to position [9, 0]
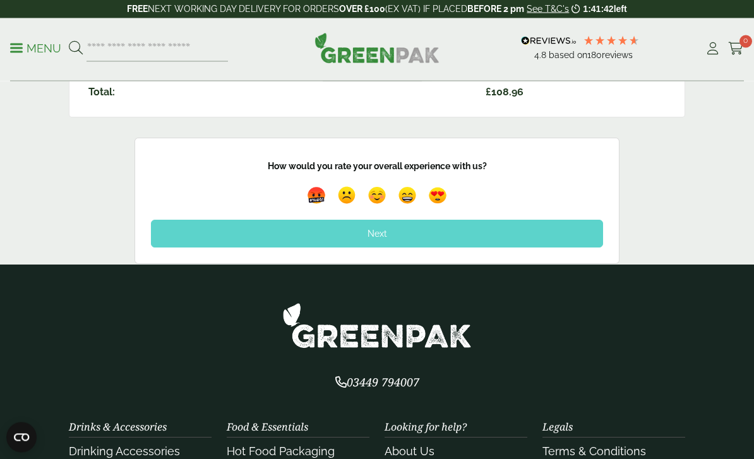
scroll to position [584, 0]
